Goal: Task Accomplishment & Management: Manage account settings

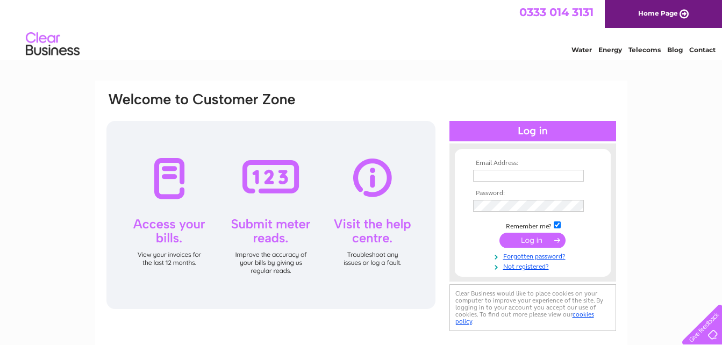
type input "[EMAIL_ADDRESS][DOMAIN_NAME]"
click at [528, 242] on input "submit" at bounding box center [533, 240] width 66 height 15
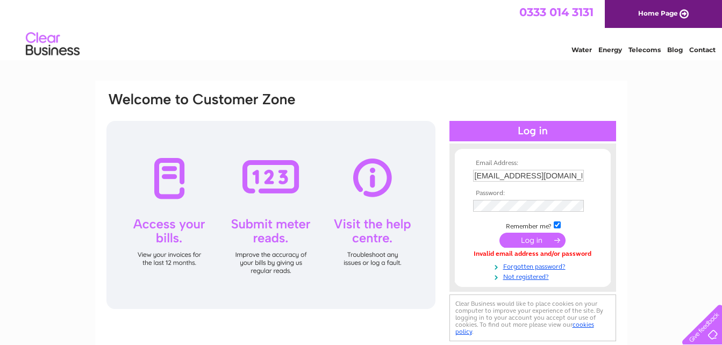
click at [528, 242] on input "submit" at bounding box center [533, 240] width 66 height 15
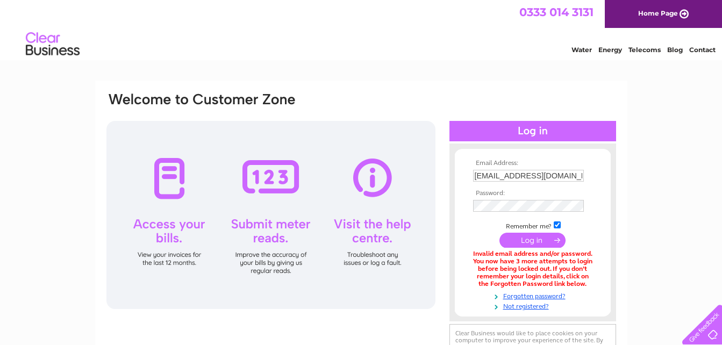
click at [528, 242] on input "submit" at bounding box center [533, 240] width 66 height 15
